Goal: Transaction & Acquisition: Obtain resource

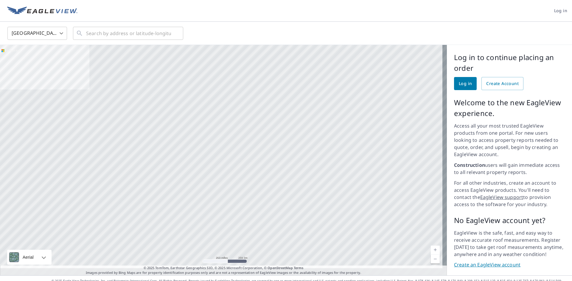
click at [454, 83] on link "Log in" at bounding box center [465, 83] width 23 height 13
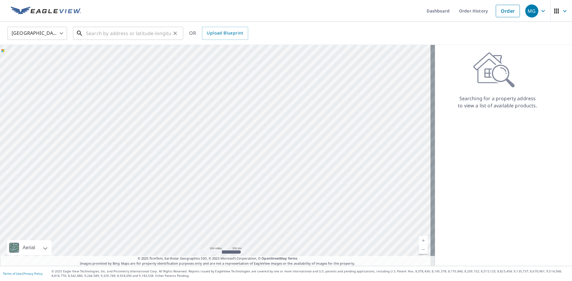
click at [119, 32] on input "text" at bounding box center [128, 33] width 85 height 17
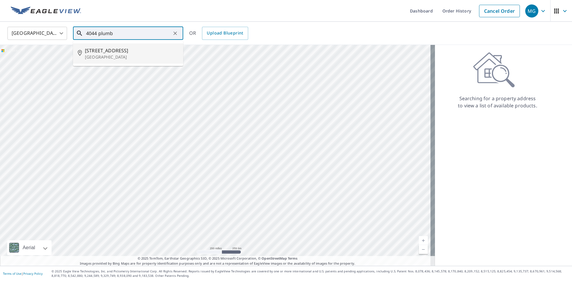
click at [107, 54] on p "[GEOGRAPHIC_DATA]" at bounding box center [132, 57] width 94 height 6
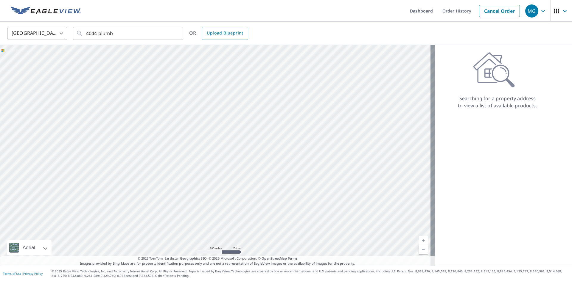
type input "[STREET_ADDRESS]"
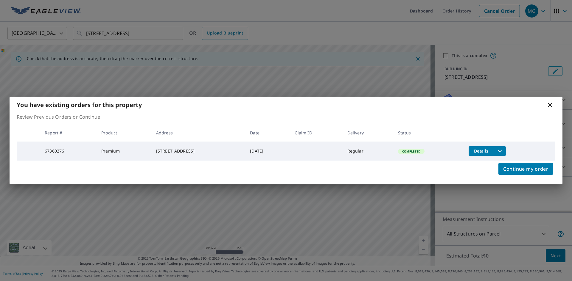
click at [503, 151] on icon "filesDropdownBtn-67360276" at bounding box center [499, 151] width 7 height 7
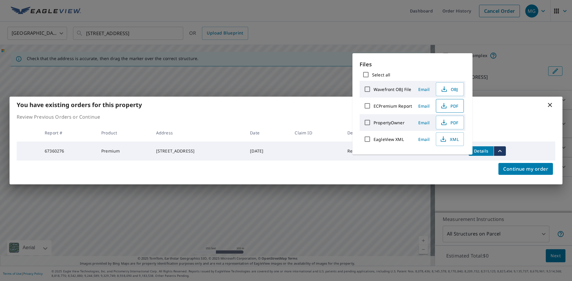
click at [442, 104] on icon "button" at bounding box center [443, 105] width 7 height 7
